Goal: Task Accomplishment & Management: Use online tool/utility

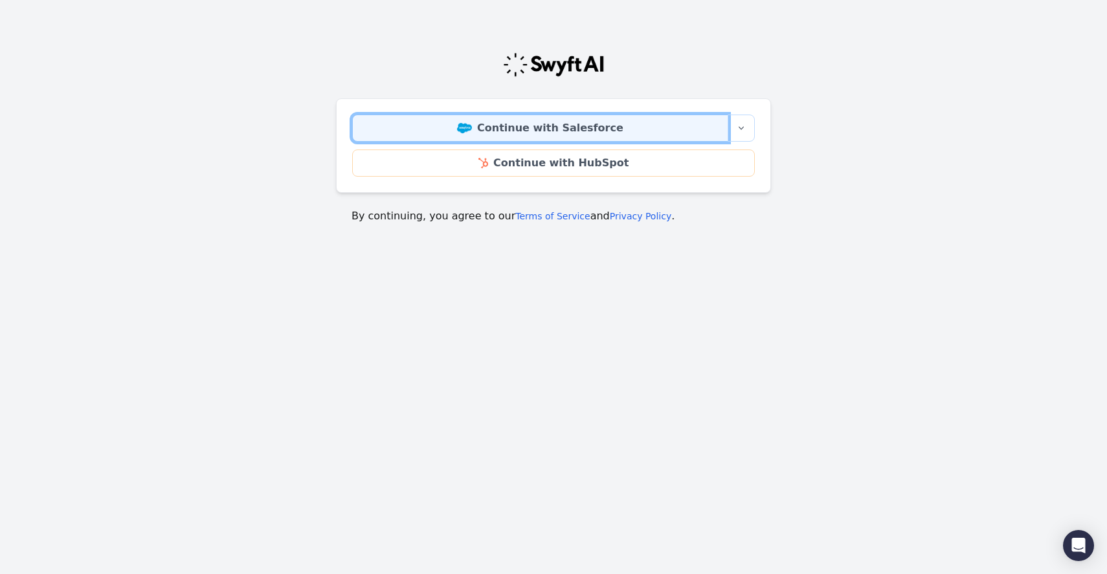
click at [545, 129] on link "Continue with Salesforce" at bounding box center [540, 128] width 376 height 27
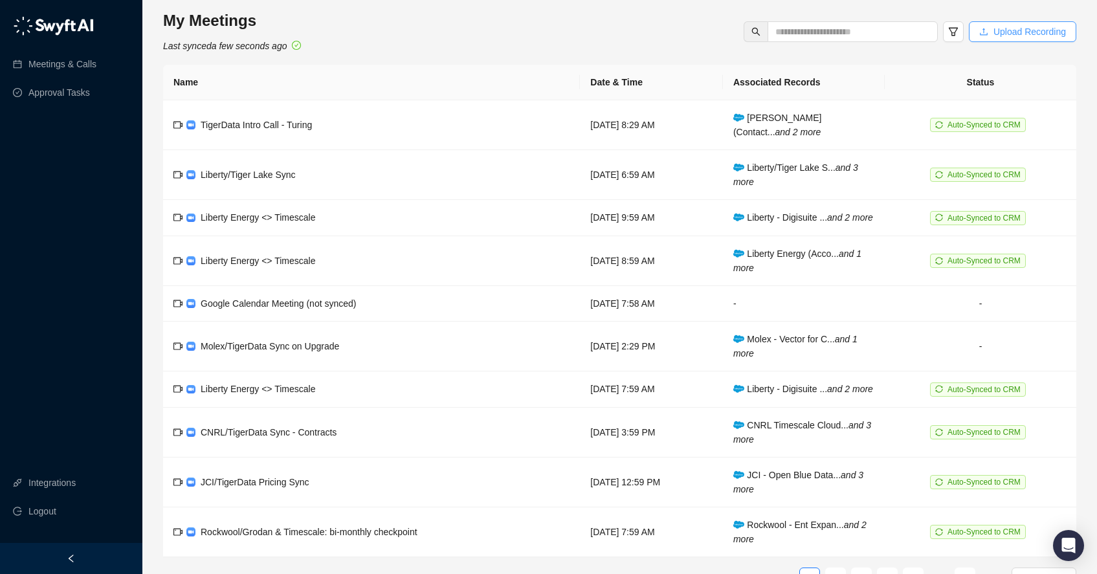
click at [1019, 37] on span "Upload Recording" at bounding box center [1029, 32] width 72 height 14
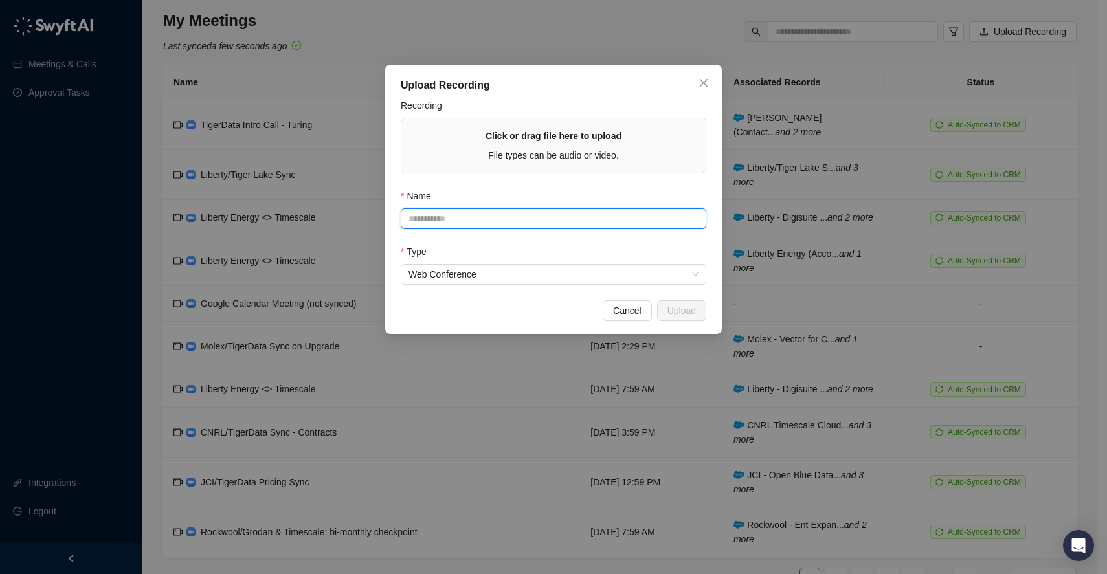
click at [496, 221] on input "Name" at bounding box center [553, 218] width 305 height 21
type input "**********"
click at [598, 255] on div "Type" at bounding box center [553, 254] width 305 height 19
click at [560, 148] on div "File types can be audio or video." at bounding box center [553, 155] width 136 height 14
click at [547, 155] on span "File types can be audio or video." at bounding box center [553, 155] width 131 height 10
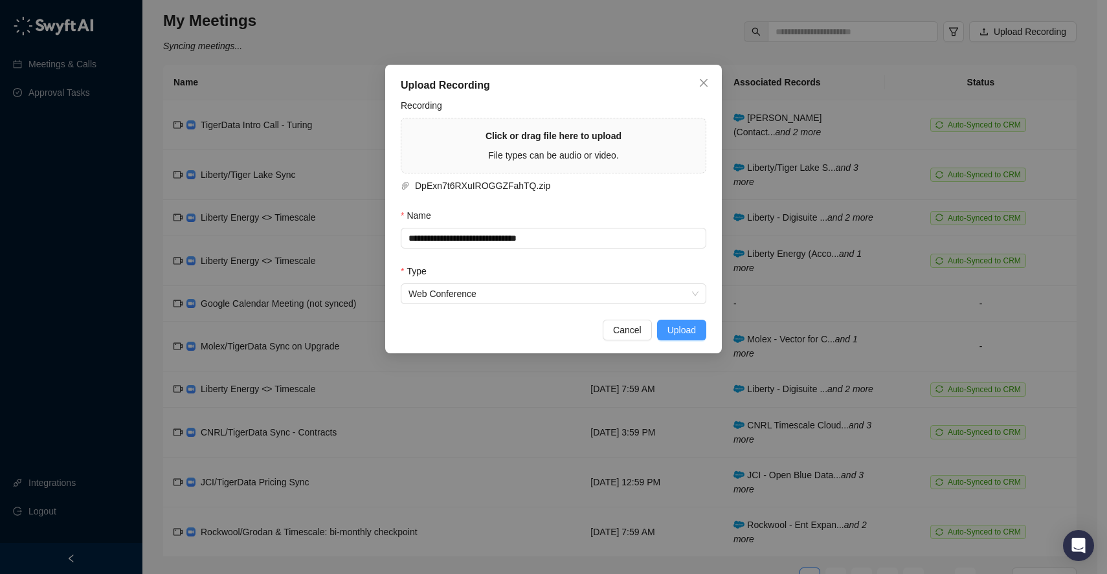
click at [680, 329] on span "Upload" at bounding box center [681, 330] width 28 height 14
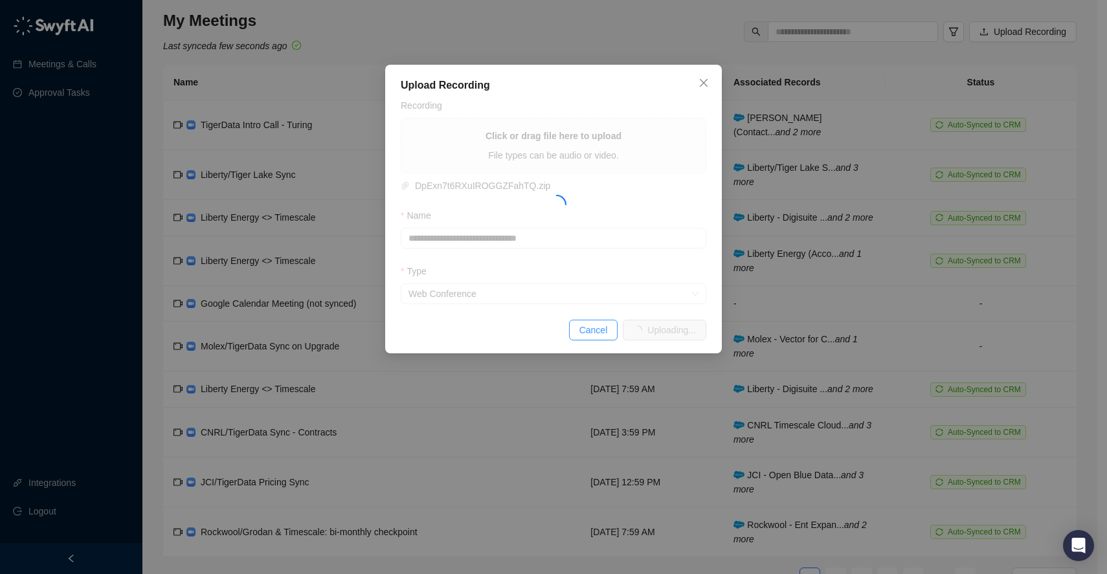
click at [594, 329] on span "Cancel" at bounding box center [593, 330] width 28 height 14
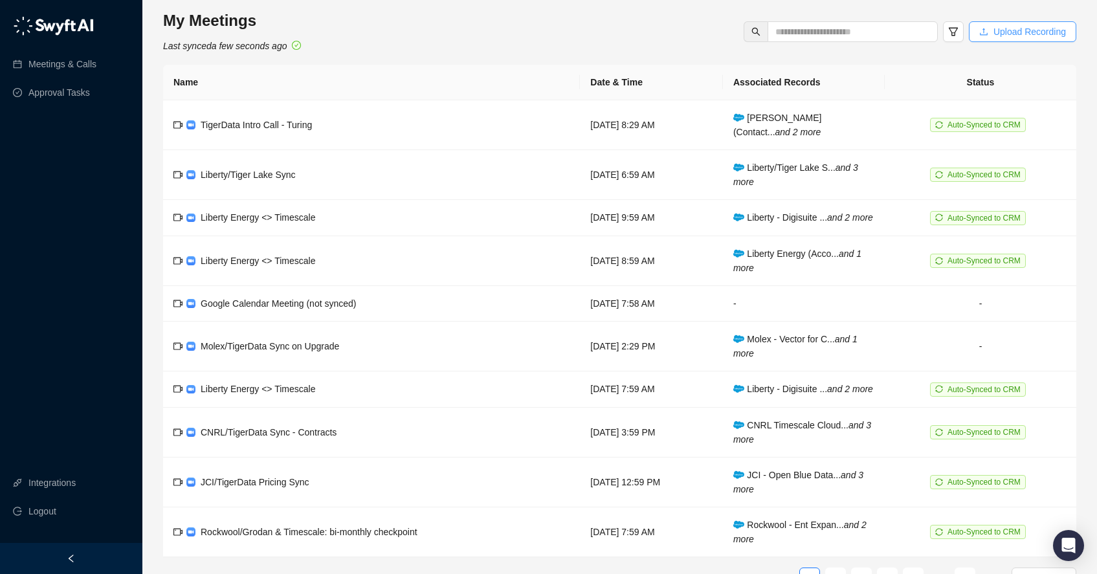
click at [1017, 30] on span "Upload Recording" at bounding box center [1029, 32] width 72 height 14
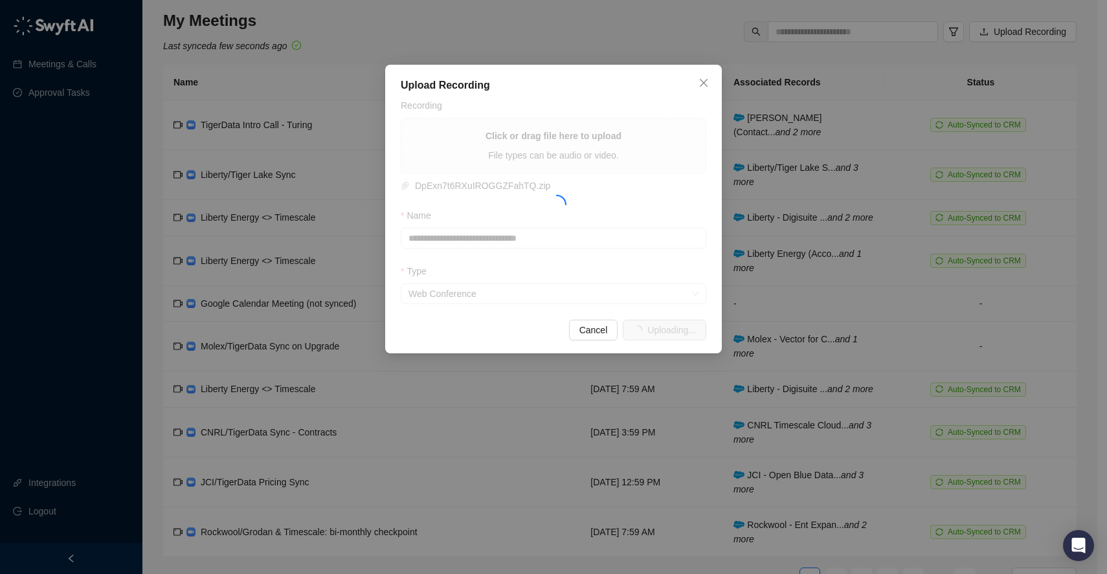
click at [543, 193] on div at bounding box center [553, 201] width 305 height 206
click at [699, 80] on icon "close" at bounding box center [703, 83] width 10 height 10
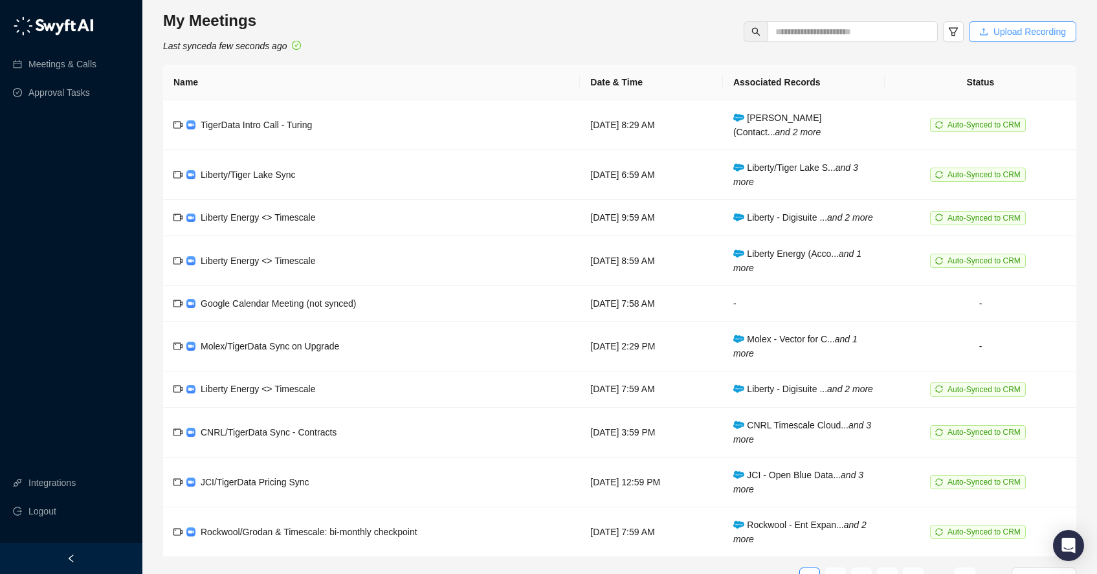
click at [1004, 32] on span "Upload Recording" at bounding box center [1029, 32] width 72 height 14
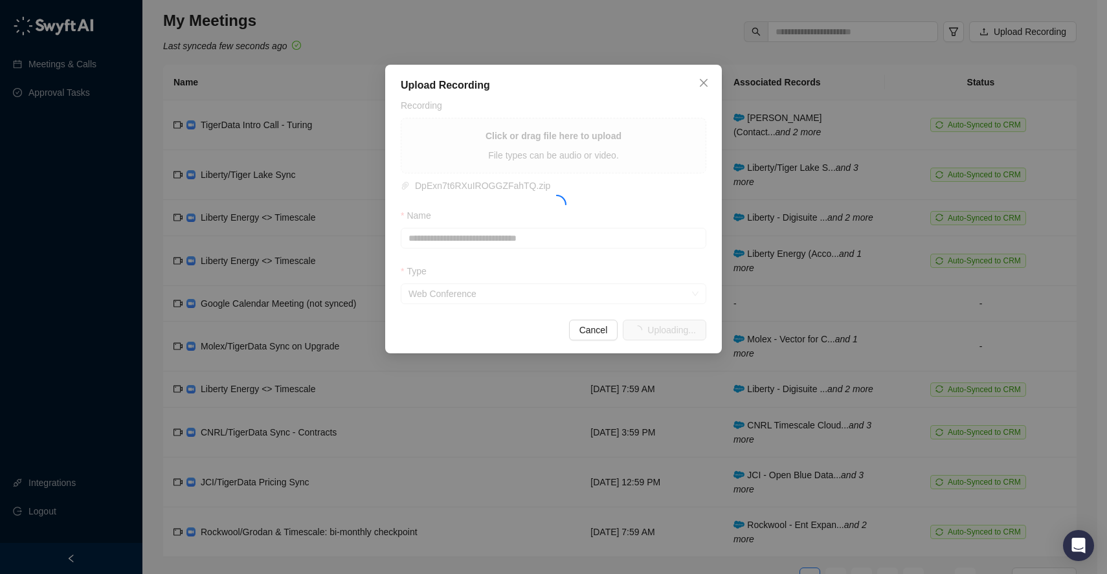
click at [477, 241] on div at bounding box center [553, 201] width 305 height 206
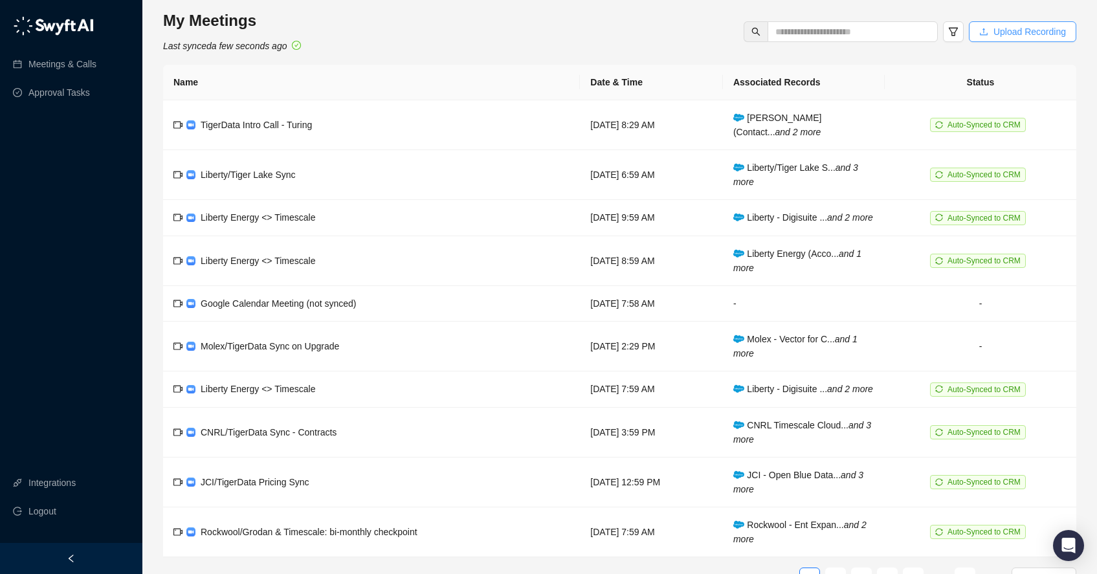
click at [1018, 38] on span "Upload Recording" at bounding box center [1029, 32] width 72 height 14
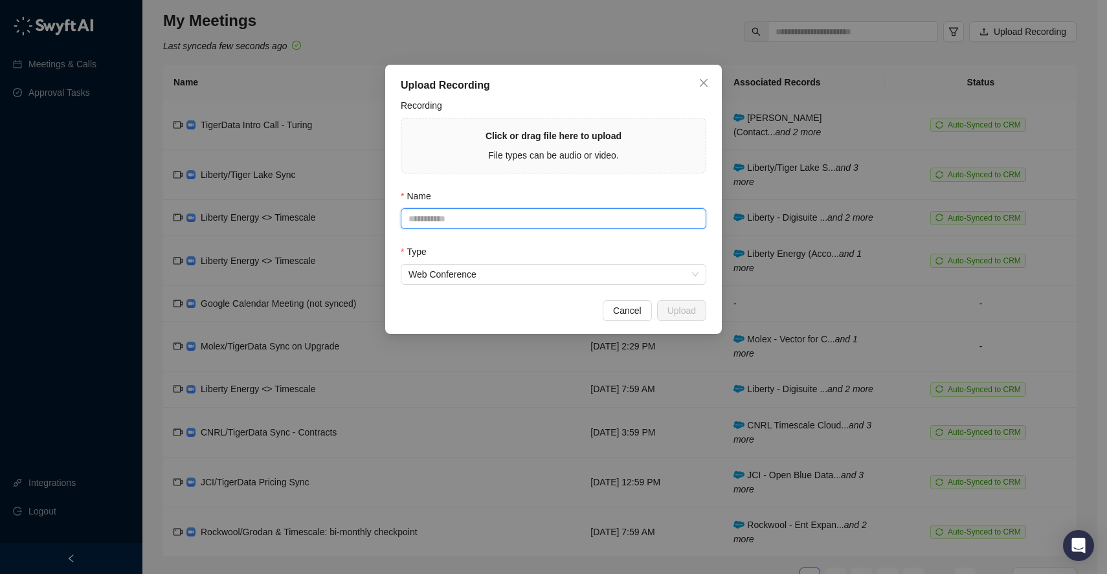
click at [503, 217] on input "Name" at bounding box center [553, 218] width 305 height 21
type input "**********"
click at [535, 144] on div "Click or drag file here to upload File types can be audio or video." at bounding box center [553, 146] width 136 height 34
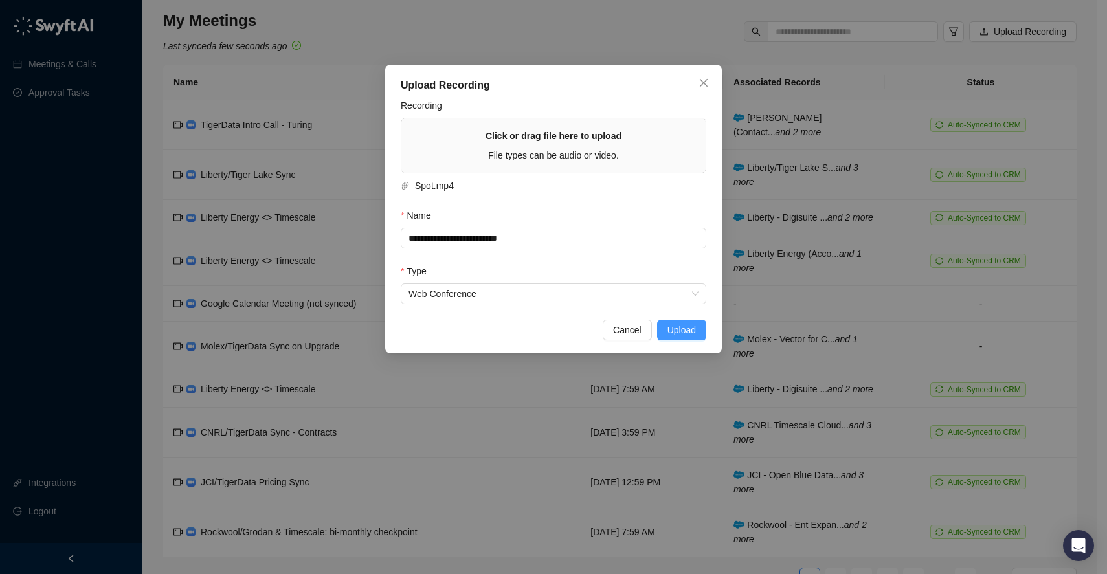
click at [683, 329] on span "Upload" at bounding box center [681, 330] width 28 height 14
